Goal: Information Seeking & Learning: Learn about a topic

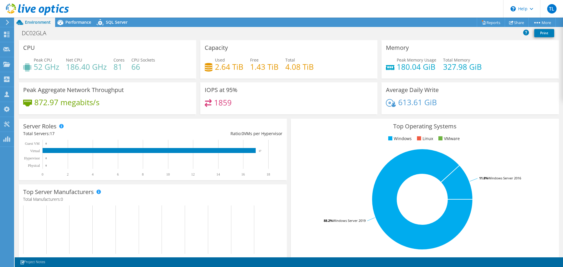
click at [31, 25] on div "Environment" at bounding box center [35, 22] width 40 height 9
click at [70, 22] on span "Performance" at bounding box center [78, 22] width 26 height 6
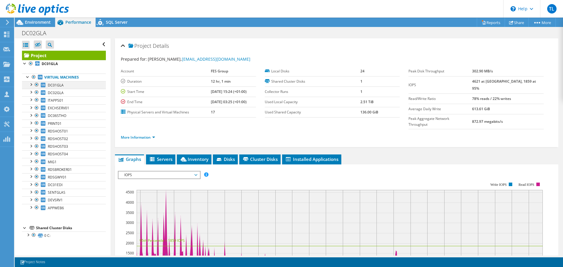
click at [30, 85] on div at bounding box center [31, 84] width 6 height 6
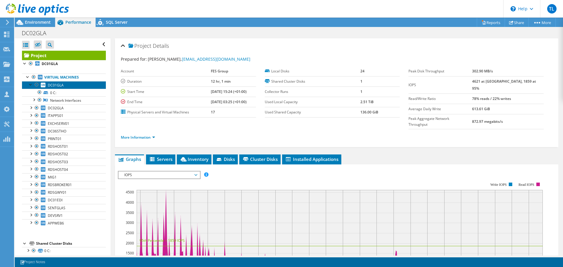
click at [62, 86] on span "DC01GLA" at bounding box center [56, 85] width 16 height 5
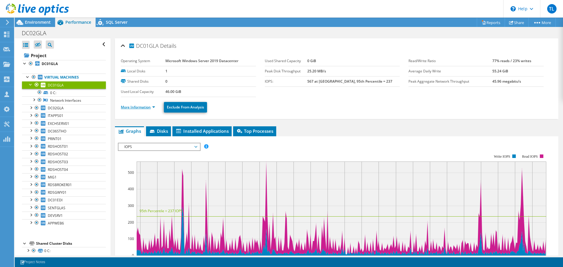
click at [152, 106] on link "More Information" at bounding box center [138, 107] width 34 height 5
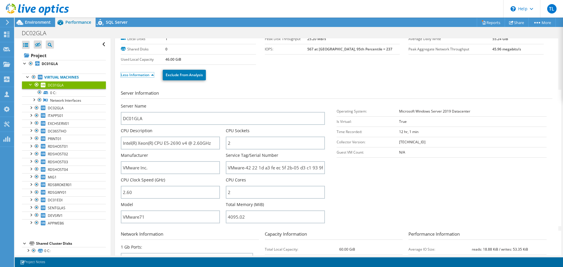
scroll to position [88, 0]
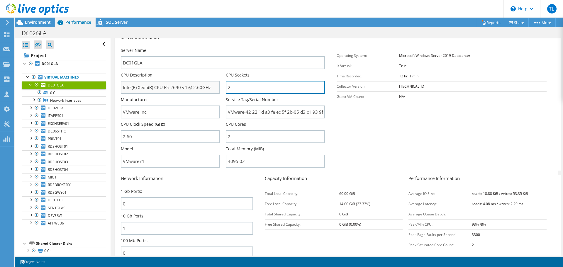
drag, startPoint x: 254, startPoint y: 91, endPoint x: 133, endPoint y: 86, distance: 120.9
click at [133, 47] on div "Server Name DC01GLA CPU Description Intel(R) Xeon(R) CPU E5-2690 v4 @ 2.60GHz C…" at bounding box center [226, 47] width 210 height 0
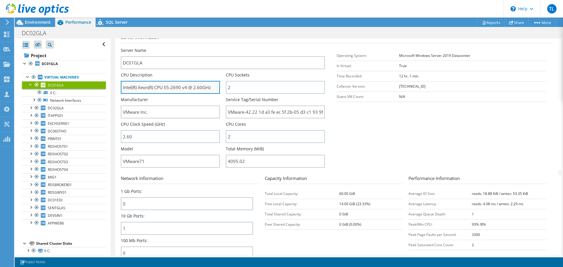
click at [130, 86] on input "Intel(R) Xeon(R) CPU E5-2690 v4 @ 2.60GHz" at bounding box center [170, 87] width 99 height 13
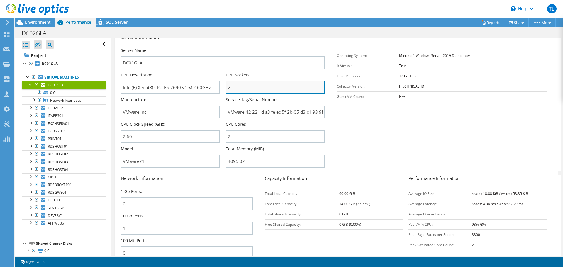
click at [237, 88] on input "2" at bounding box center [275, 87] width 99 height 13
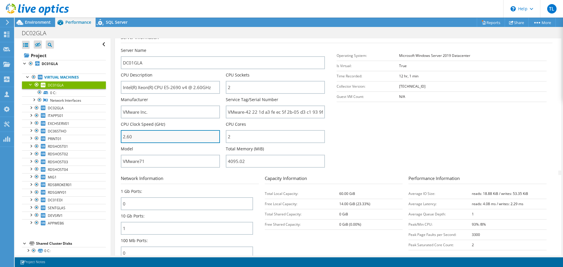
click at [198, 138] on input "2.60" at bounding box center [170, 136] width 99 height 13
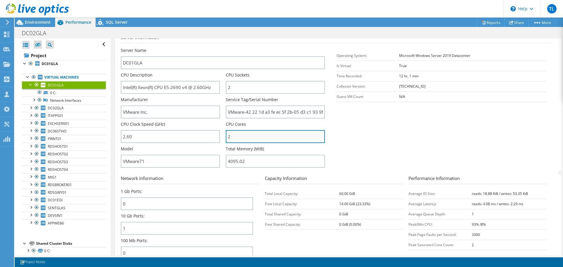
click at [281, 140] on input "2" at bounding box center [275, 136] width 99 height 13
click at [373, 138] on section "Server Information Server Name DC01GLA CPU Description Intel(R) Xeon(R) CPU E5-…" at bounding box center [338, 102] width 434 height 137
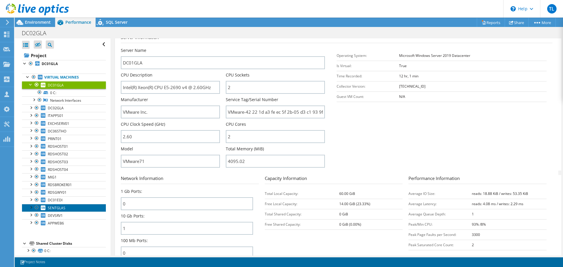
click at [58, 207] on span "SENTGLAS" at bounding box center [57, 208] width 18 height 5
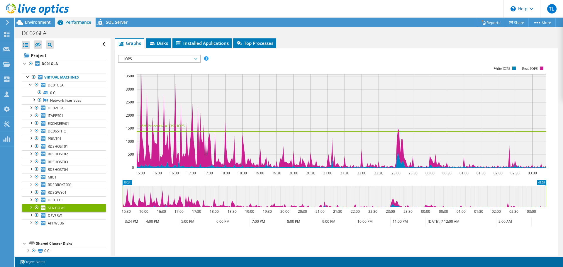
click at [31, 208] on div at bounding box center [31, 207] width 6 height 6
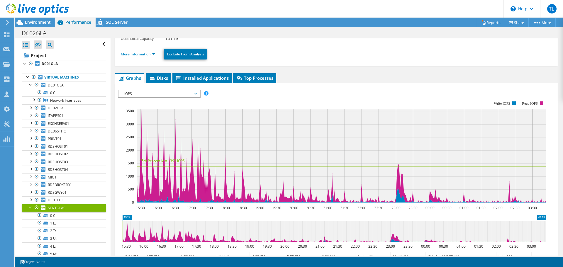
scroll to position [0, 0]
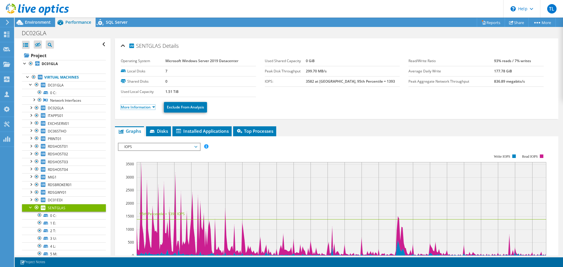
click at [145, 105] on link "More Information" at bounding box center [138, 107] width 34 height 5
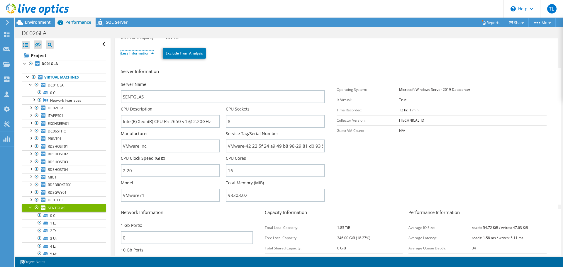
scroll to position [59, 0]
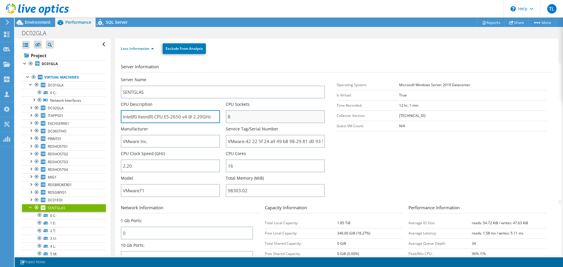
drag, startPoint x: 121, startPoint y: 117, endPoint x: 263, endPoint y: 118, distance: 141.9
click at [263, 77] on div "Server Name SENTGLAS CPU Description Intel(R) Xeon(R) CPU E5-2650 v4 @ 2.20GHz …" at bounding box center [226, 77] width 210 height 0
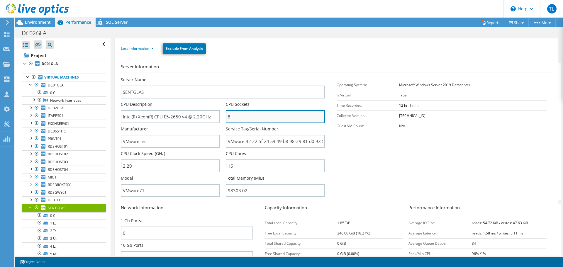
click at [263, 118] on input "8" at bounding box center [275, 116] width 99 height 13
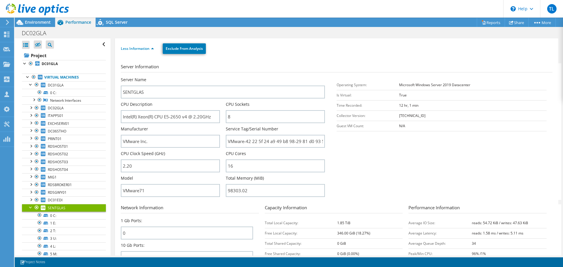
click at [446, 186] on section "Server Information Server Name SENTGLAS CPU Description Intel(R) Xeon(R) CPU E5…" at bounding box center [338, 131] width 434 height 137
click at [29, 84] on div at bounding box center [31, 84] width 6 height 6
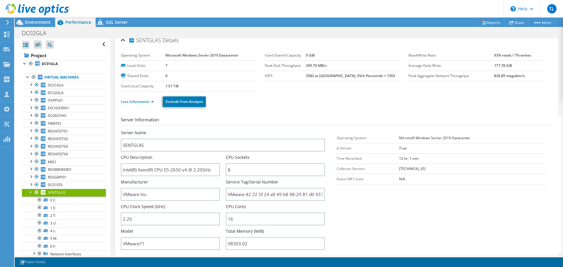
scroll to position [0, 0]
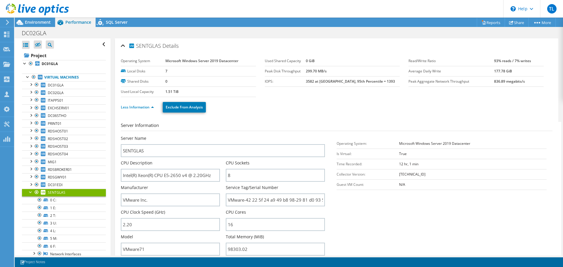
drag, startPoint x: 481, startPoint y: 144, endPoint x: 375, endPoint y: 146, distance: 106.4
click at [375, 146] on tr "Operating System: Microsoft Windows Server 2019 Datacenter" at bounding box center [442, 143] width 210 height 10
click at [426, 239] on section "Server Information Server Name SENTGLAS CPU Description Intel(R) Xeon(R) CPU E5…" at bounding box center [338, 190] width 434 height 137
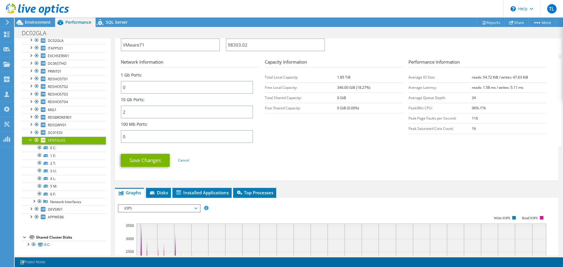
scroll to position [293, 0]
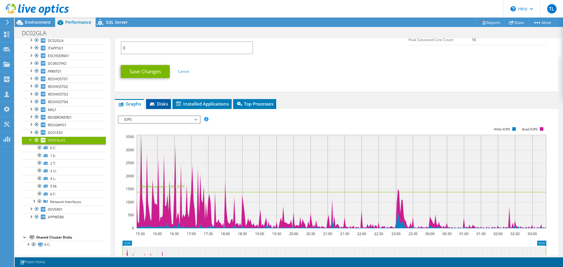
click at [158, 104] on span "Disks" at bounding box center [158, 104] width 19 height 6
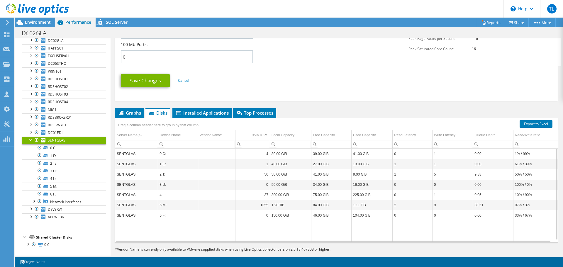
scroll to position [293, 0]
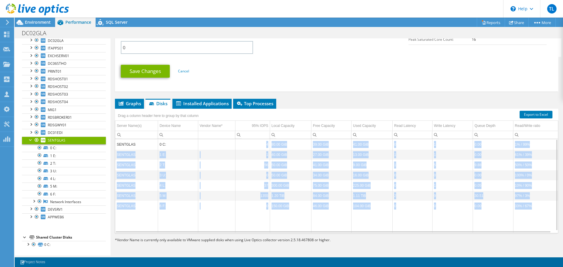
drag, startPoint x: 254, startPoint y: 142, endPoint x: 267, endPoint y: 214, distance: 72.7
click at [267, 214] on tbody "SENTGLAS 0 C: 4 80.00 GiB 39.00 GiB 41.00 GiB 0 1 0.00 1% / 99% SENTGLAS 1 E: 1…" at bounding box center [336, 186] width 443 height 94
click at [267, 214] on td "Data grid" at bounding box center [252, 222] width 34 height 22
drag, startPoint x: 243, startPoint y: 144, endPoint x: 269, endPoint y: 208, distance: 69.3
click at [269, 208] on tbody "SENTGLAS 0 C: 4 80.00 GiB 39.00 GiB 41.00 GiB 0 1 0.00 1% / 99% SENTGLAS 1 E: 1…" at bounding box center [336, 186] width 443 height 94
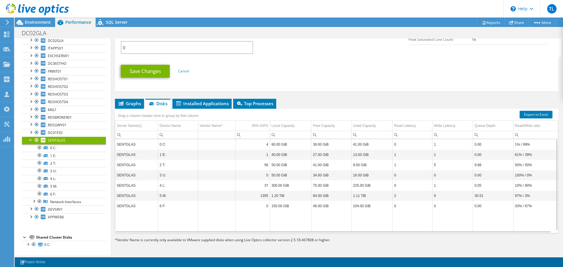
click at [262, 212] on td "Data grid" at bounding box center [252, 222] width 34 height 22
drag, startPoint x: 268, startPoint y: 206, endPoint x: 258, endPoint y: 209, distance: 10.8
click at [258, 209] on td "0" at bounding box center [252, 206] width 34 height 10
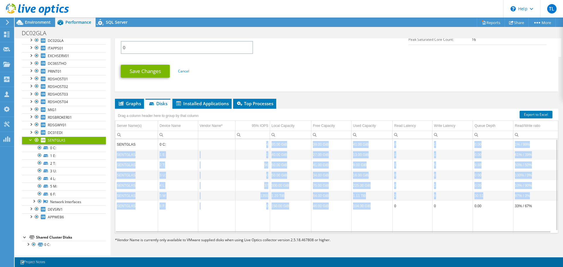
drag, startPoint x: 373, startPoint y: 206, endPoint x: 258, endPoint y: 145, distance: 130.5
click at [258, 145] on tbody "SENTGLAS 0 C: 4 80.00 GiB 39.00 GiB 41.00 GiB 0 1 0.00 1% / 99% SENTGLAS 1 E: 1…" at bounding box center [336, 186] width 443 height 94
click at [258, 145] on td "4" at bounding box center [252, 144] width 34 height 10
drag, startPoint x: 258, startPoint y: 145, endPoint x: 376, endPoint y: 211, distance: 135.5
click at [376, 211] on tbody "SENTGLAS 0 C: 4 80.00 GiB 39.00 GiB 41.00 GiB 0 1 0.00 1% / 99% SENTGLAS 1 E: 1…" at bounding box center [336, 186] width 443 height 94
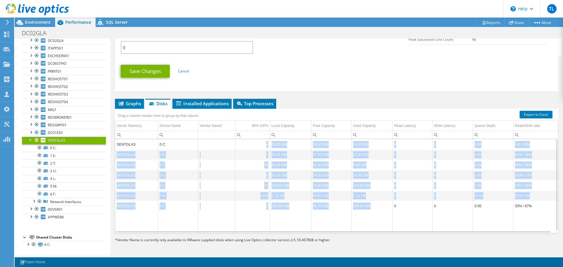
click at [376, 211] on td "104.00 GiB" at bounding box center [371, 206] width 41 height 10
